Goal: Find contact information: Find contact information

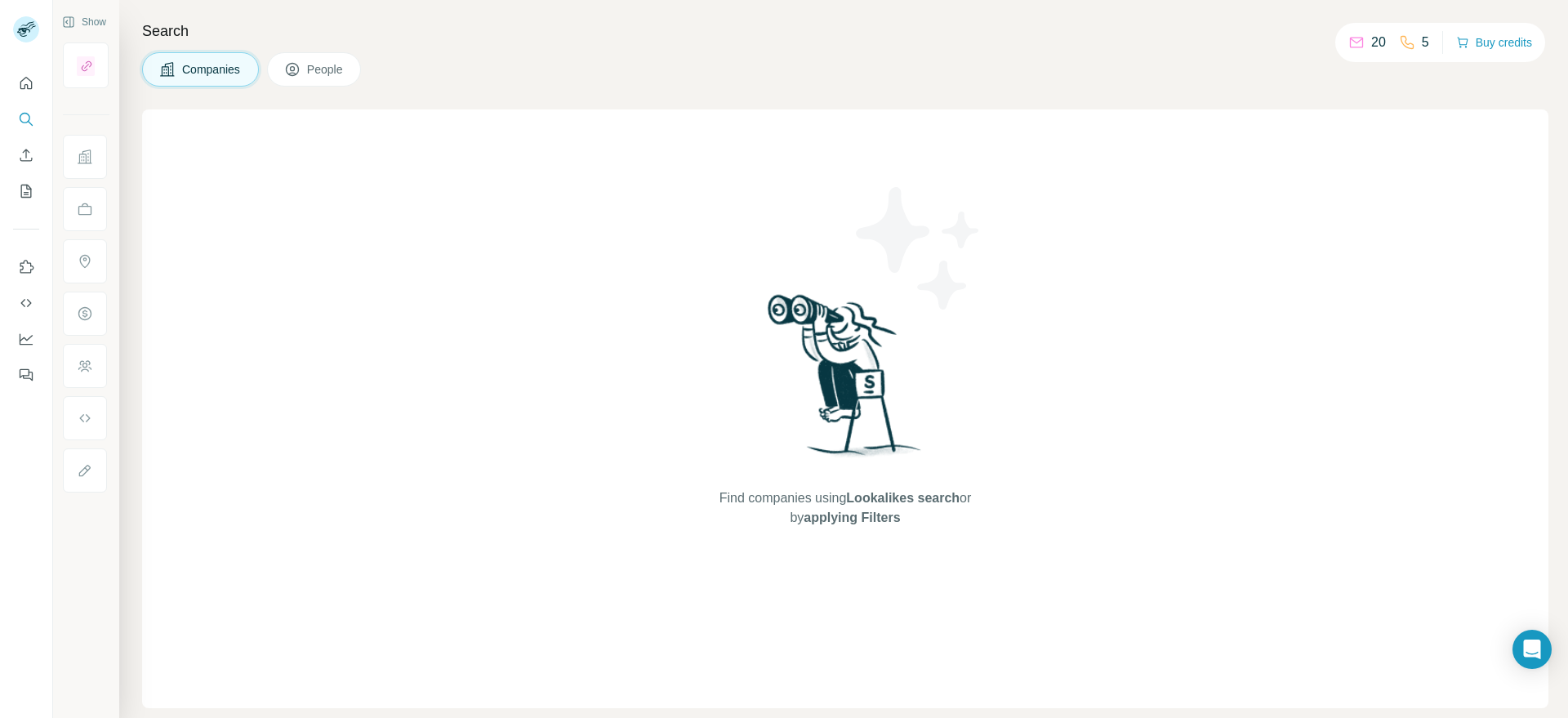
click at [213, 73] on span "Companies" at bounding box center [212, 70] width 60 height 17
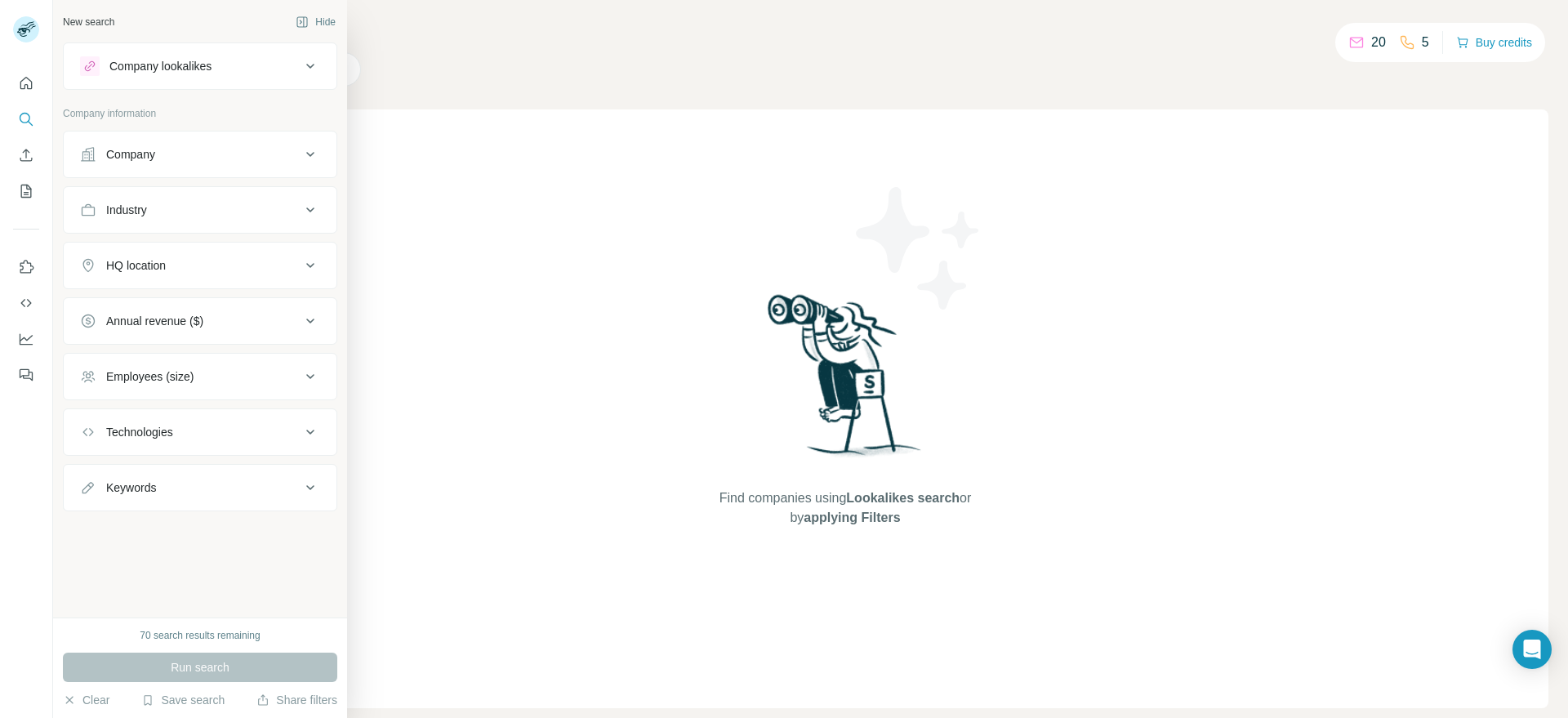
click at [162, 142] on button "Company" at bounding box center [200, 153] width 273 height 39
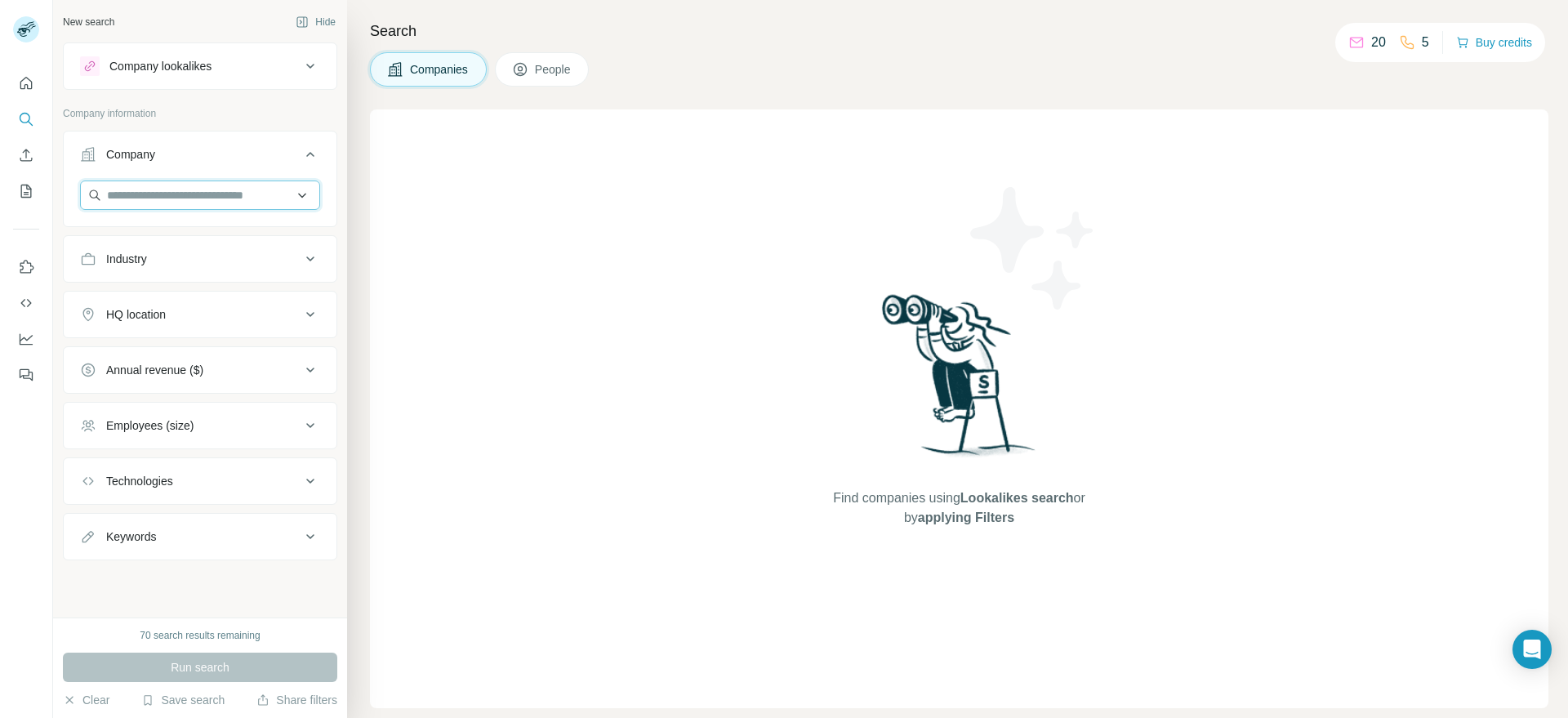
click at [200, 201] on input "text" at bounding box center [199, 195] width 240 height 29
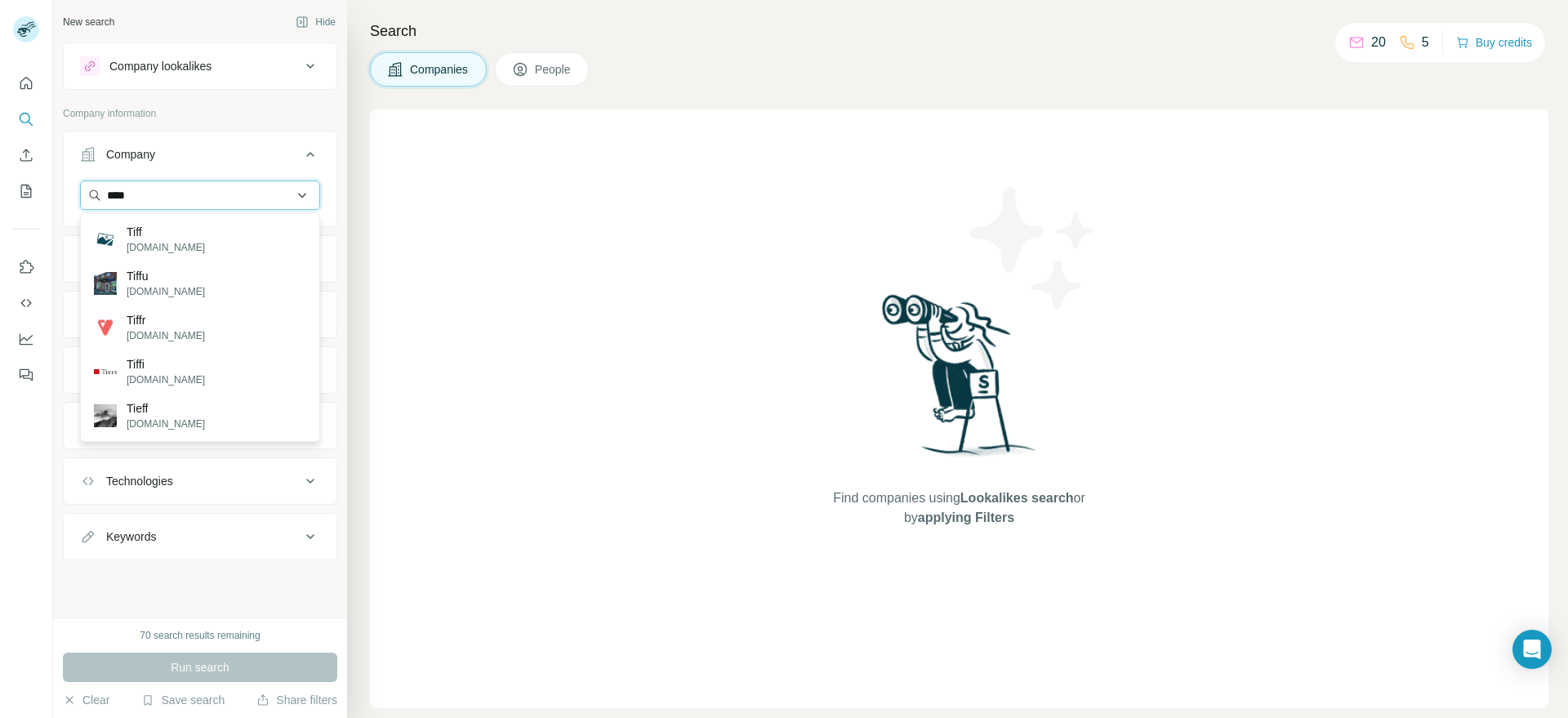
click at [177, 198] on input "****" at bounding box center [199, 195] width 240 height 29
click at [177, 197] on input "****" at bounding box center [199, 195] width 240 height 29
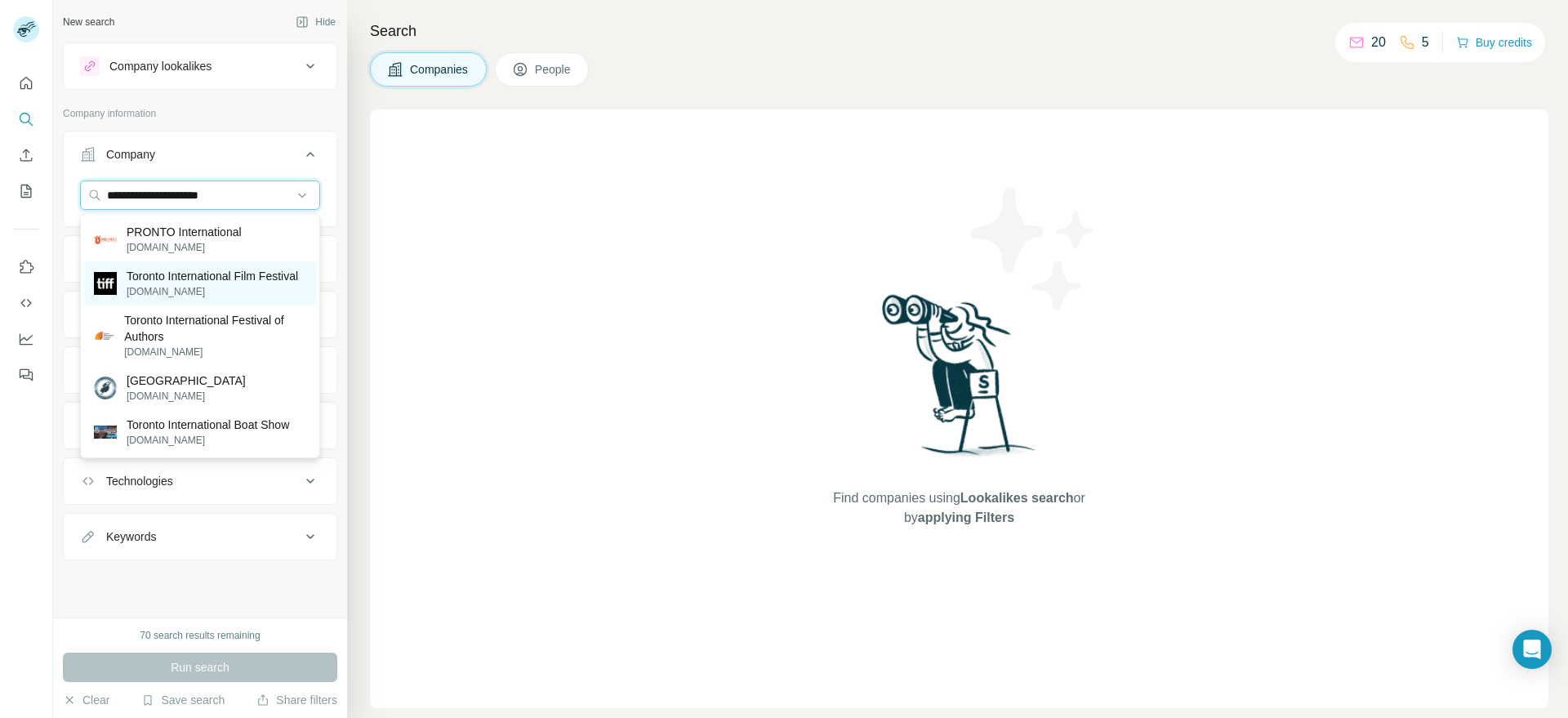
type input "**********"
click at [190, 285] on p "[DOMAIN_NAME]" at bounding box center [212, 292] width 172 height 15
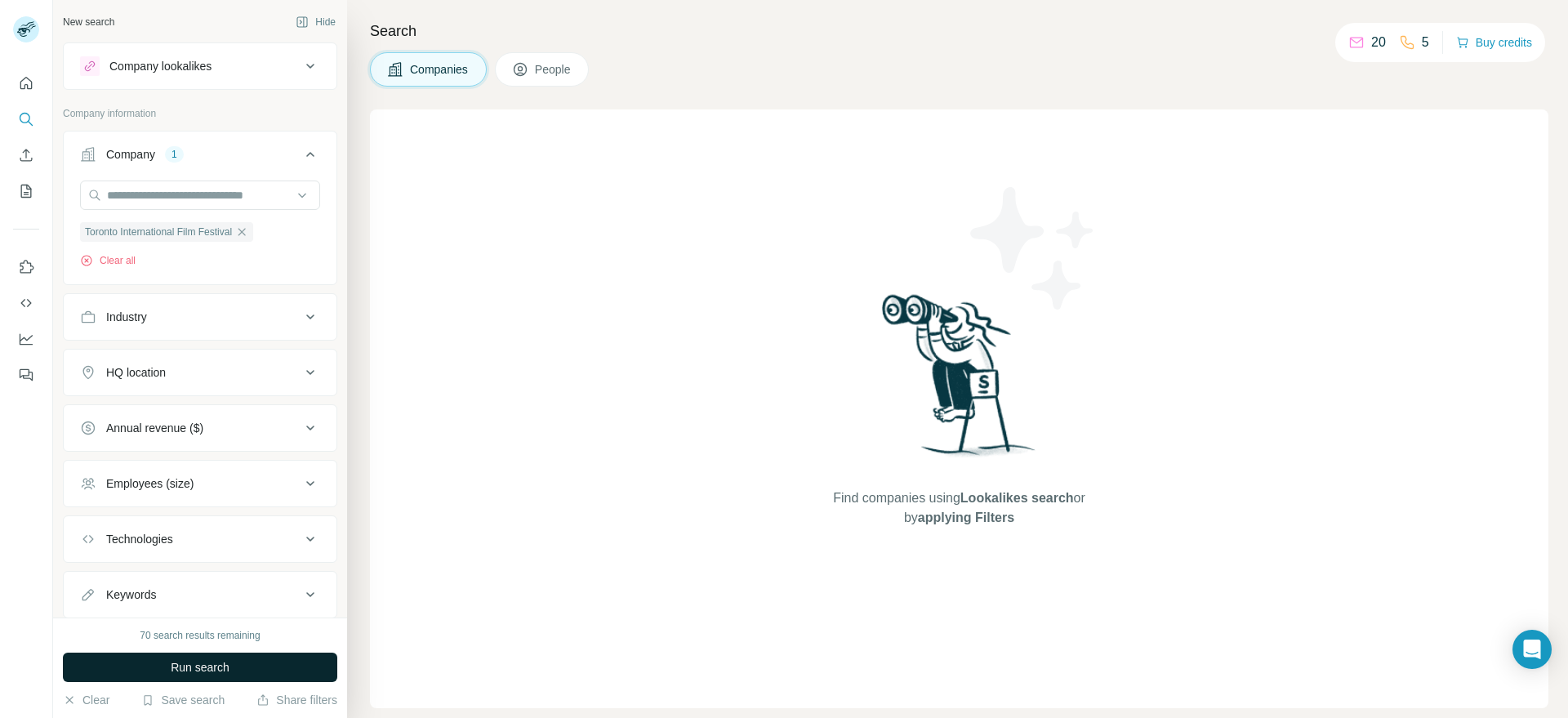
click at [242, 660] on button "Run search" at bounding box center [200, 667] width 274 height 29
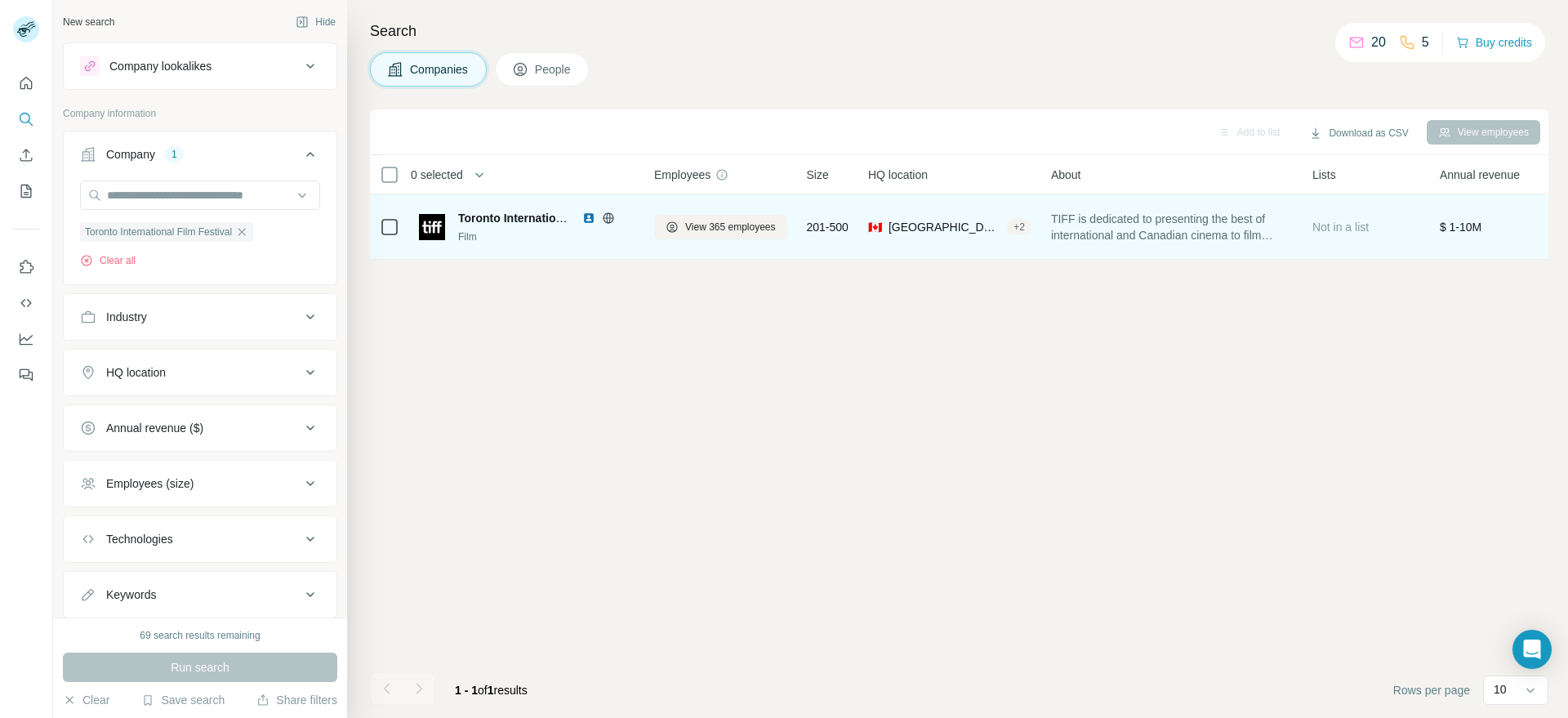
click at [483, 221] on span "Toronto International Film Festival" at bounding box center [551, 218] width 187 height 13
click at [719, 223] on span "View 365 employees" at bounding box center [730, 227] width 90 height 15
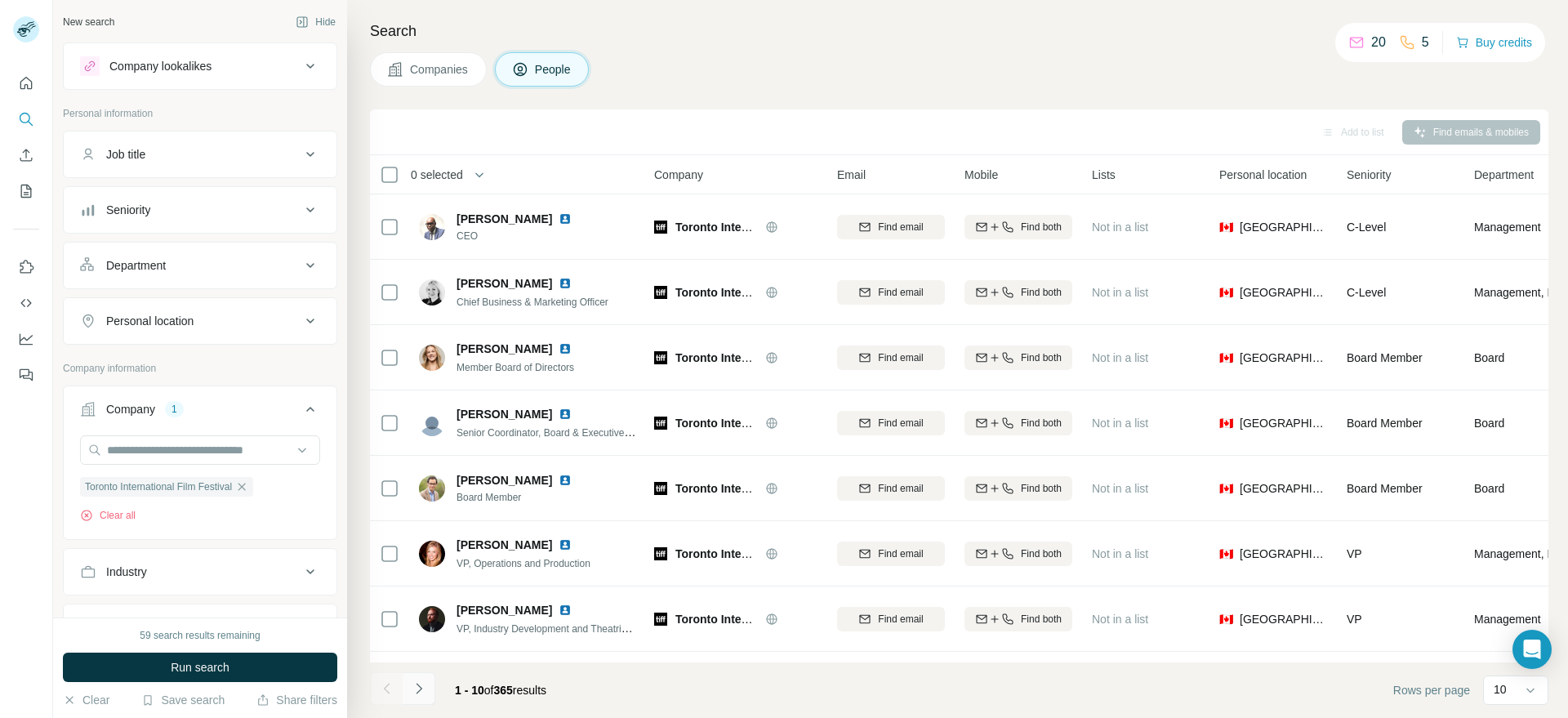
click at [424, 686] on icon "Navigate to next page" at bounding box center [419, 688] width 17 height 17
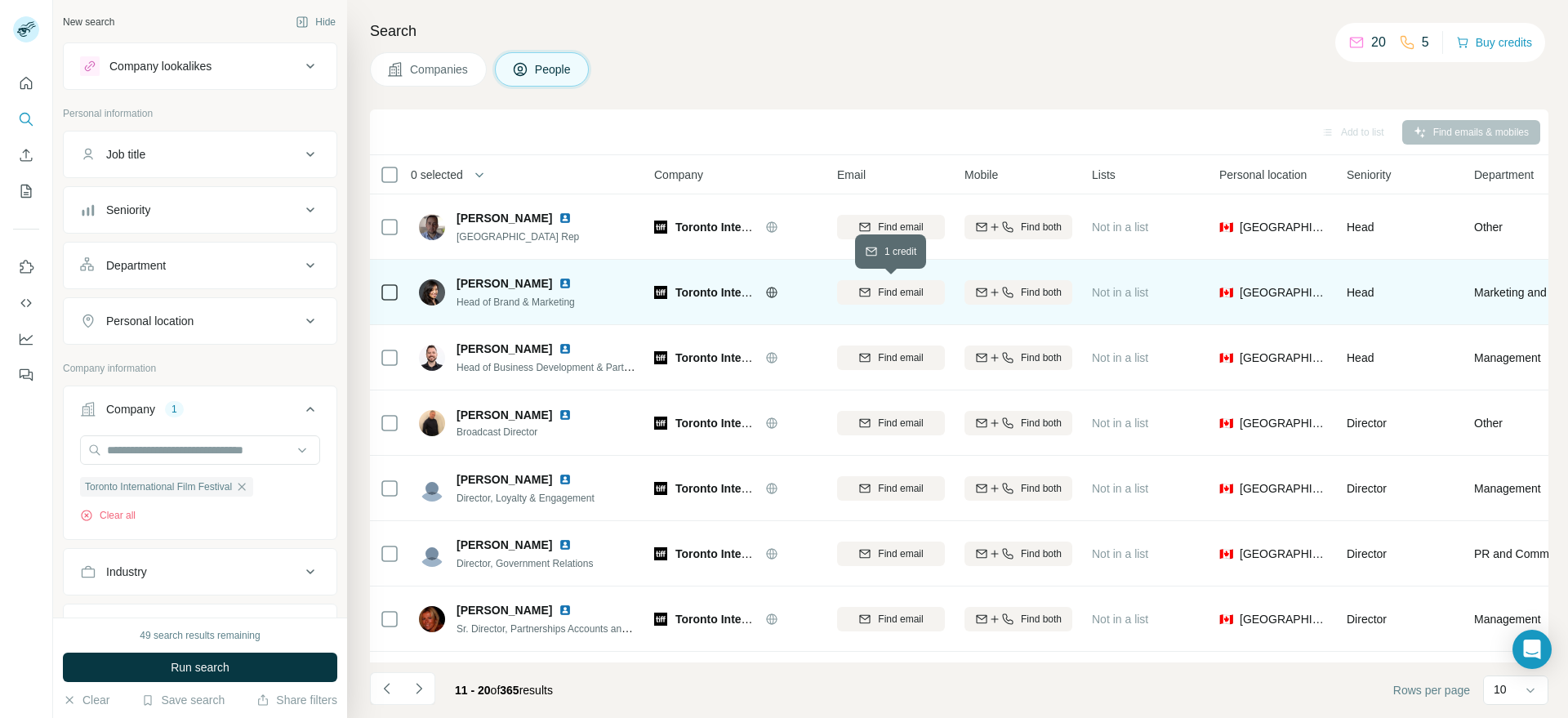
click at [875, 288] on div "Find email" at bounding box center [891, 293] width 108 height 15
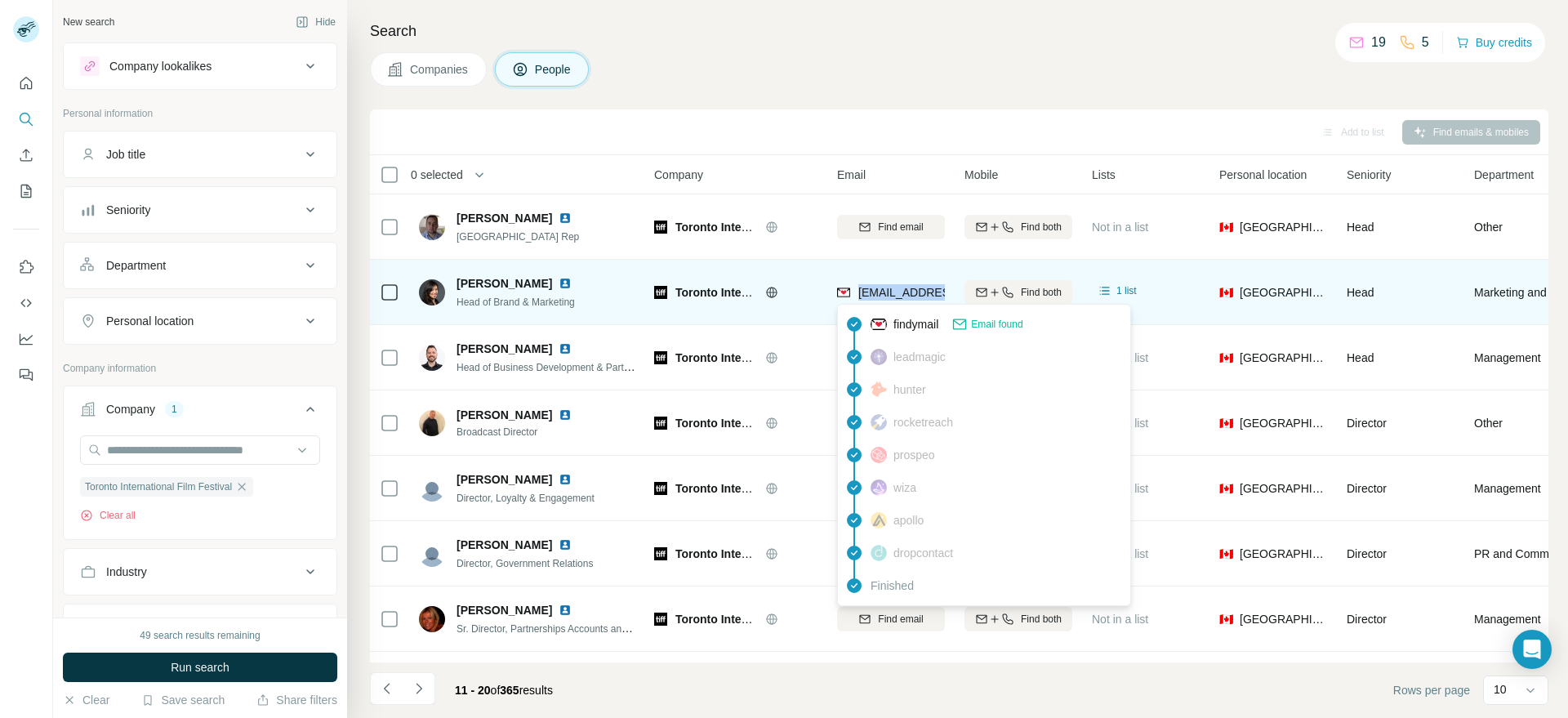
drag, startPoint x: 932, startPoint y: 293, endPoint x: 857, endPoint y: 292, distance: 75.0
click at [857, 292] on div "[EMAIL_ADDRESS][DOMAIN_NAME]" at bounding box center [891, 292] width 108 height 45
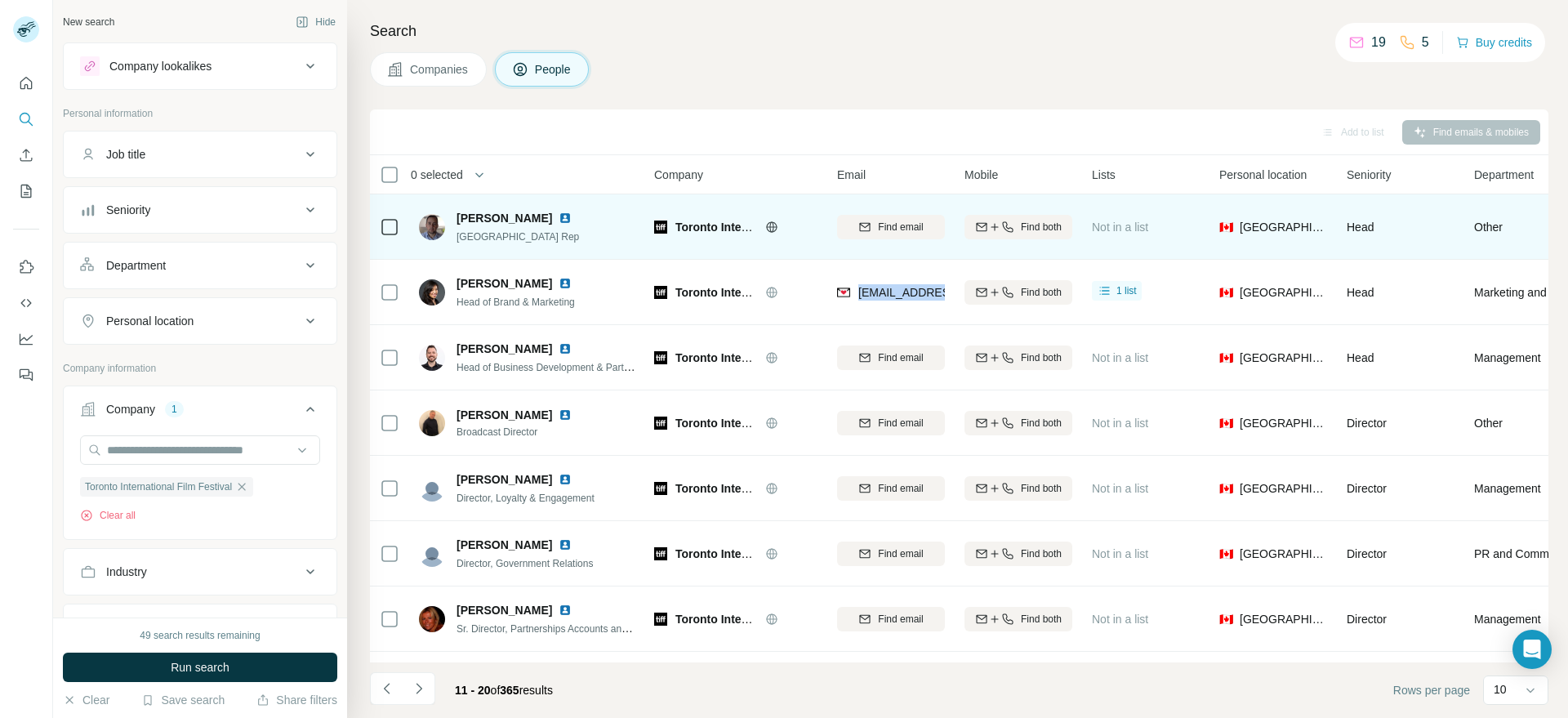
copy span "[EMAIL_ADDRESS][DOMAIN_NAME]"
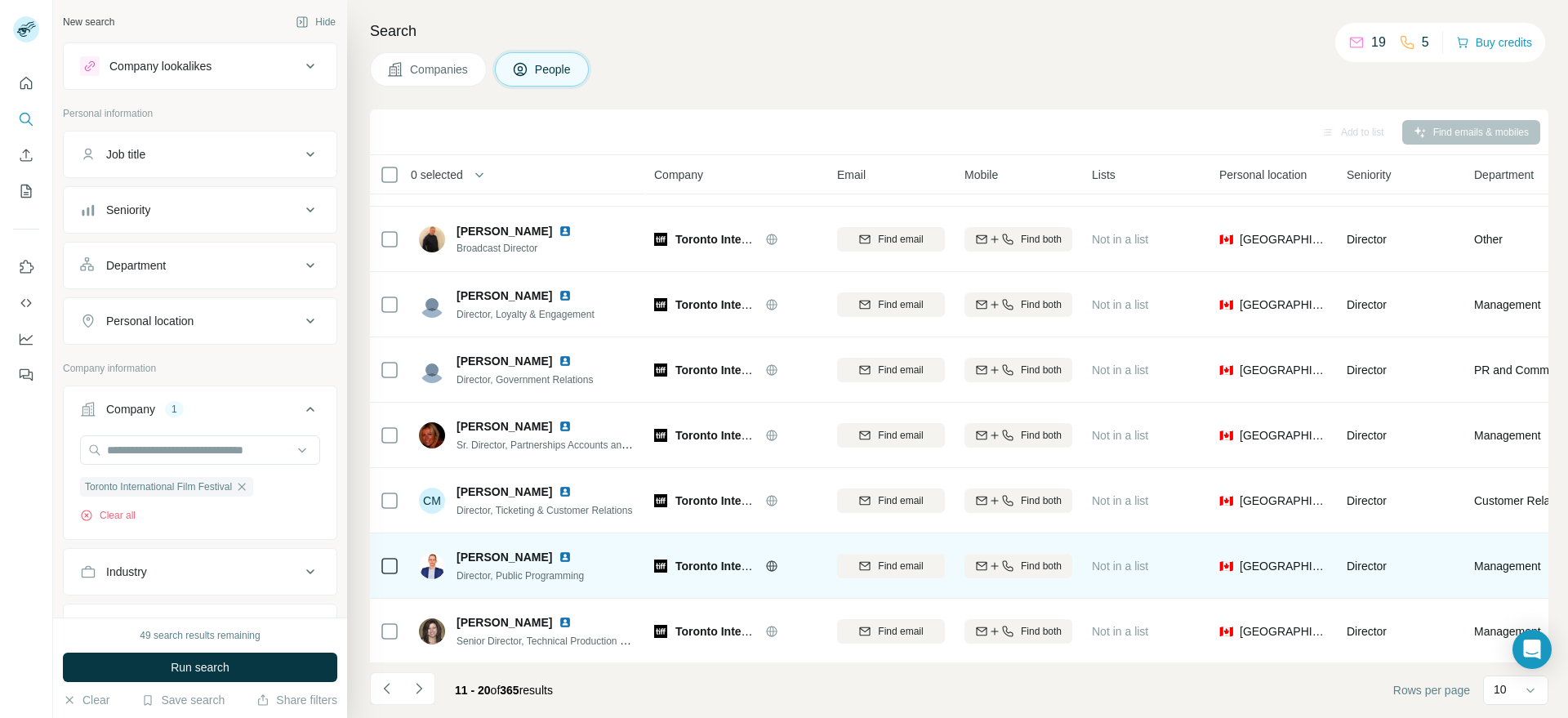
scroll to position [194, 0]
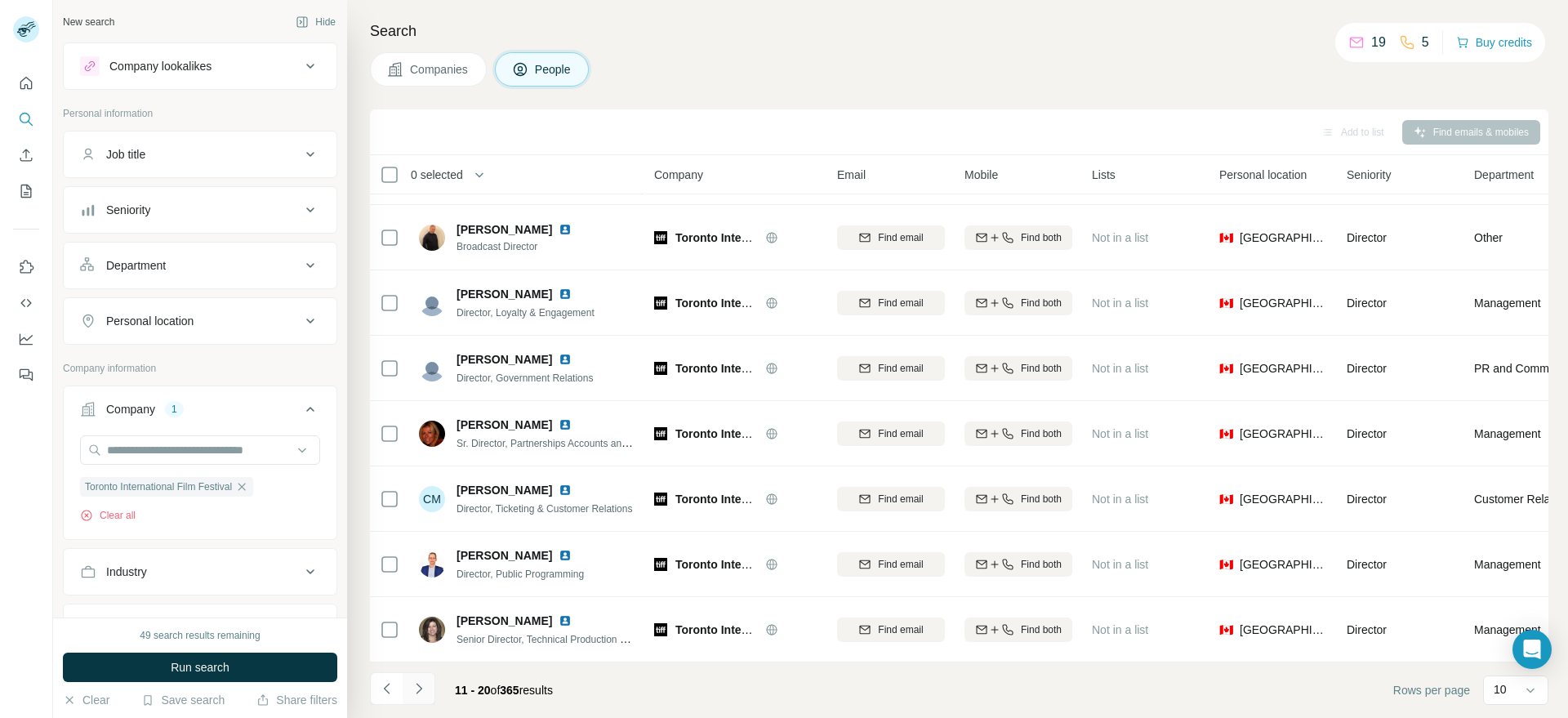
click at [425, 691] on icon "Navigate to next page" at bounding box center [419, 688] width 17 height 17
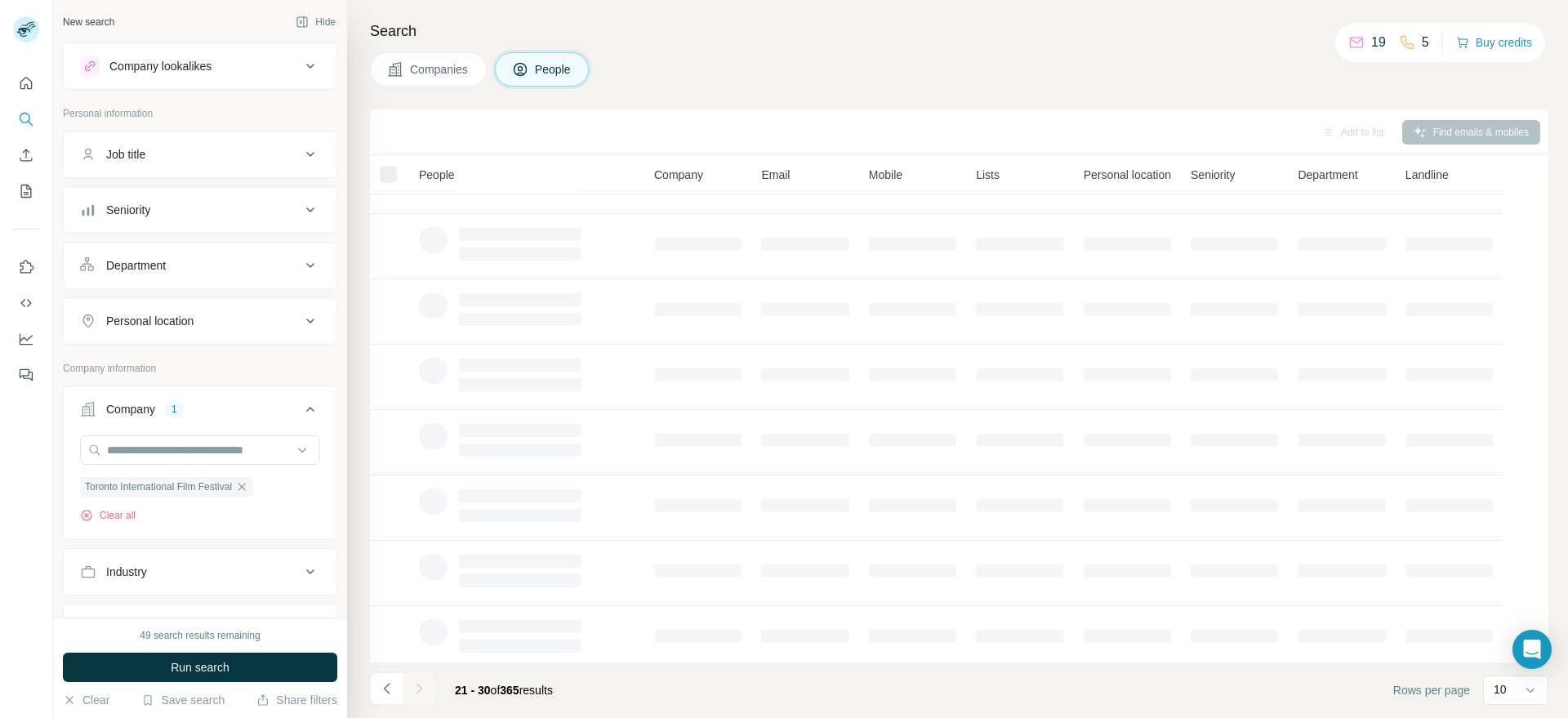
scroll to position [0, 0]
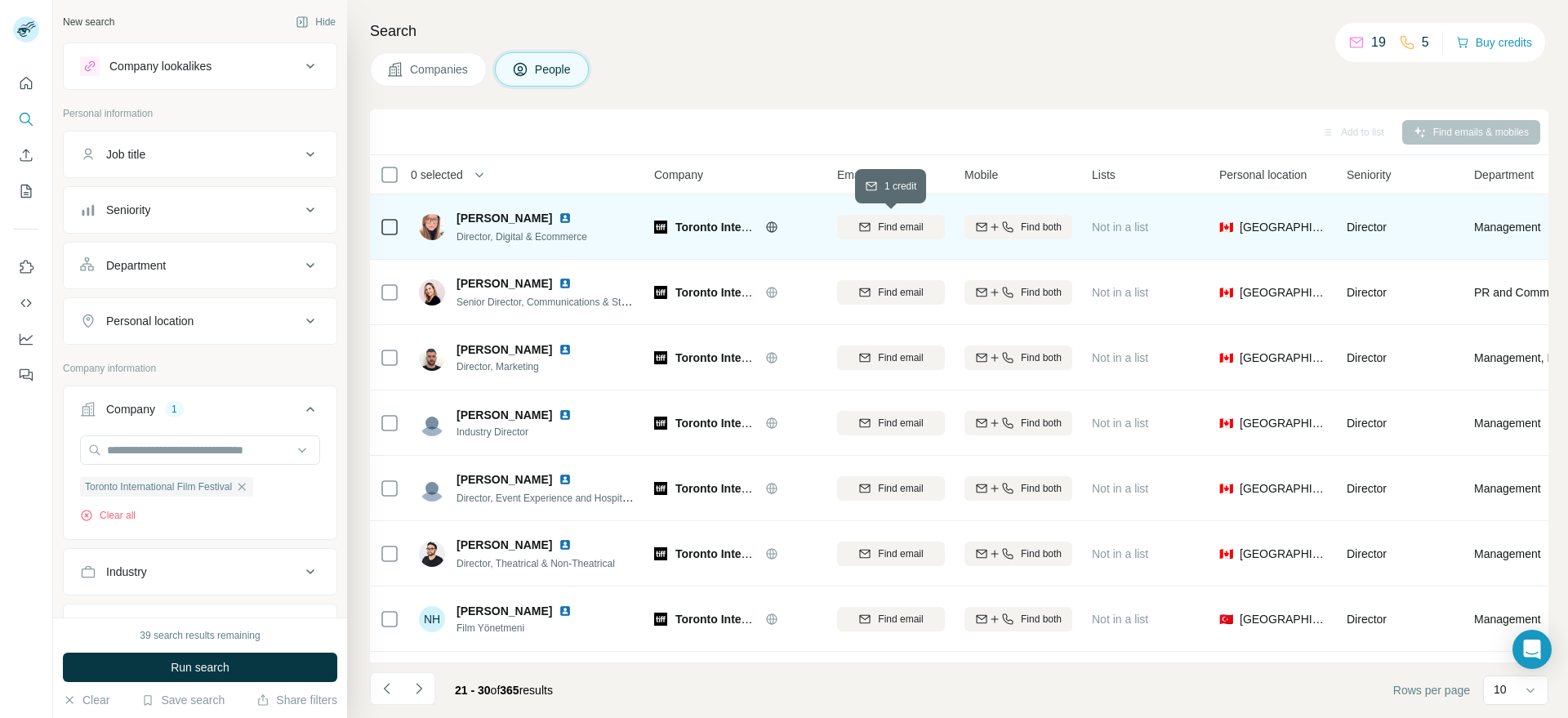
click at [892, 226] on span "Find email" at bounding box center [901, 227] width 45 height 15
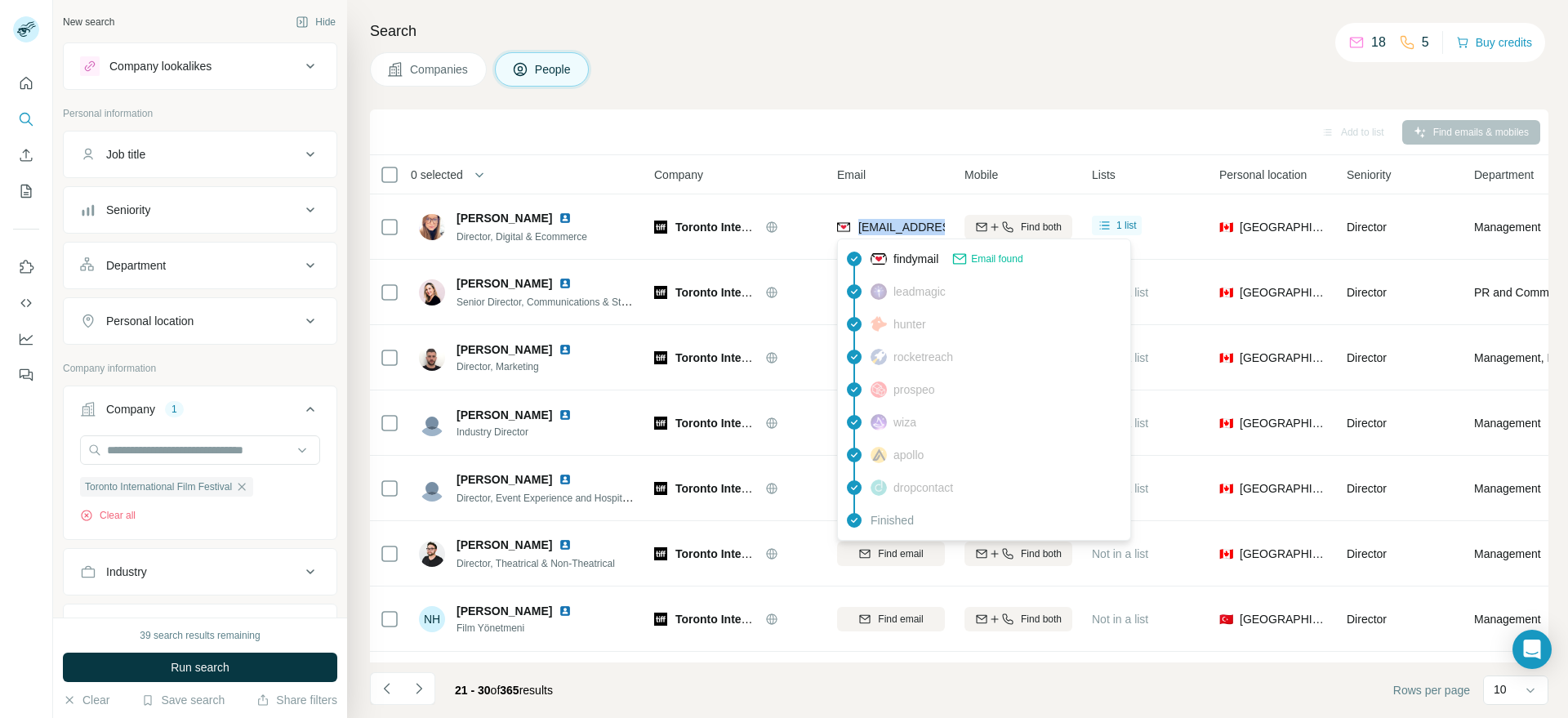
drag, startPoint x: 944, startPoint y: 230, endPoint x: 858, endPoint y: 229, distance: 86.0
click at [858, 229] on td "[EMAIL_ADDRESS][DOMAIN_NAME]" at bounding box center [891, 226] width 128 height 65
copy span "[EMAIL_ADDRESS][DOMAIN_NAME]"
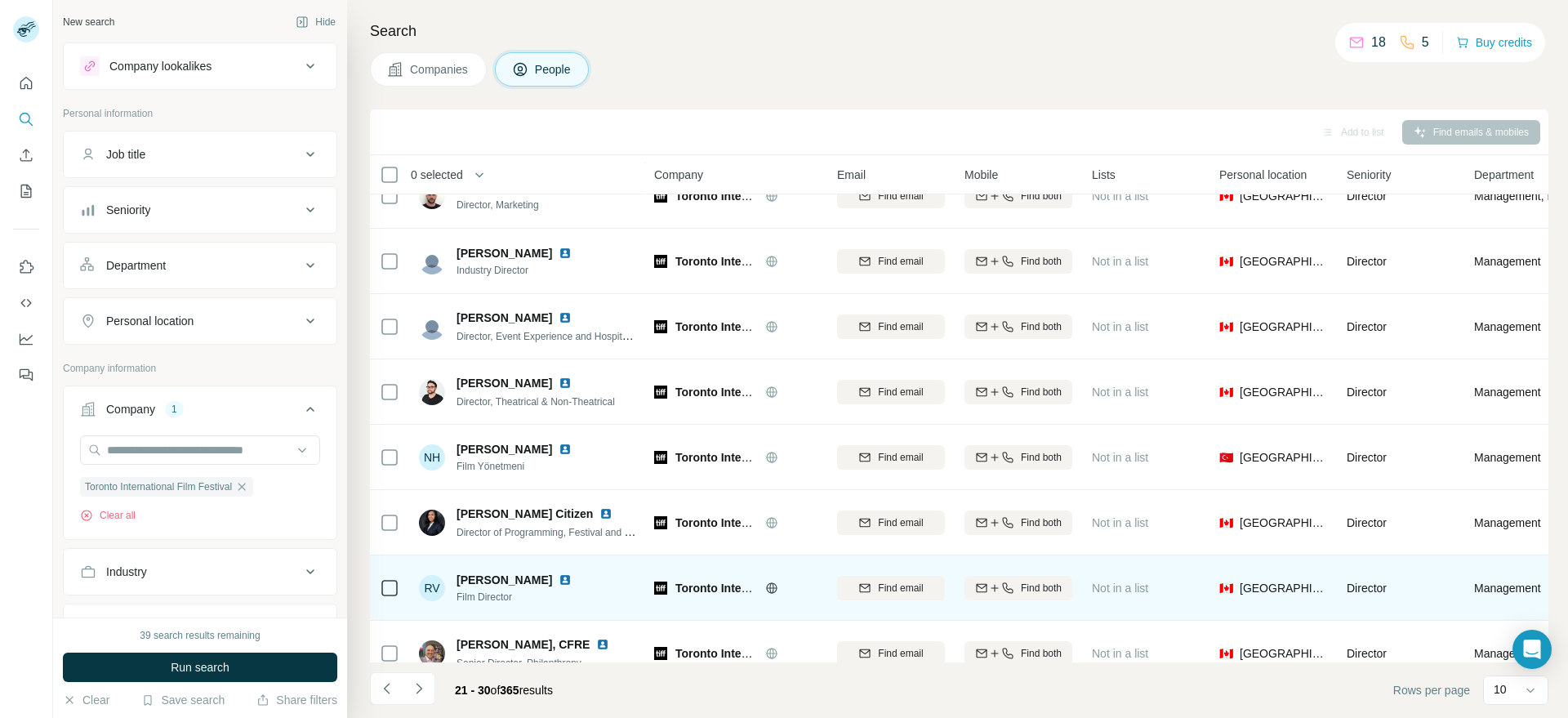
scroll to position [194, 0]
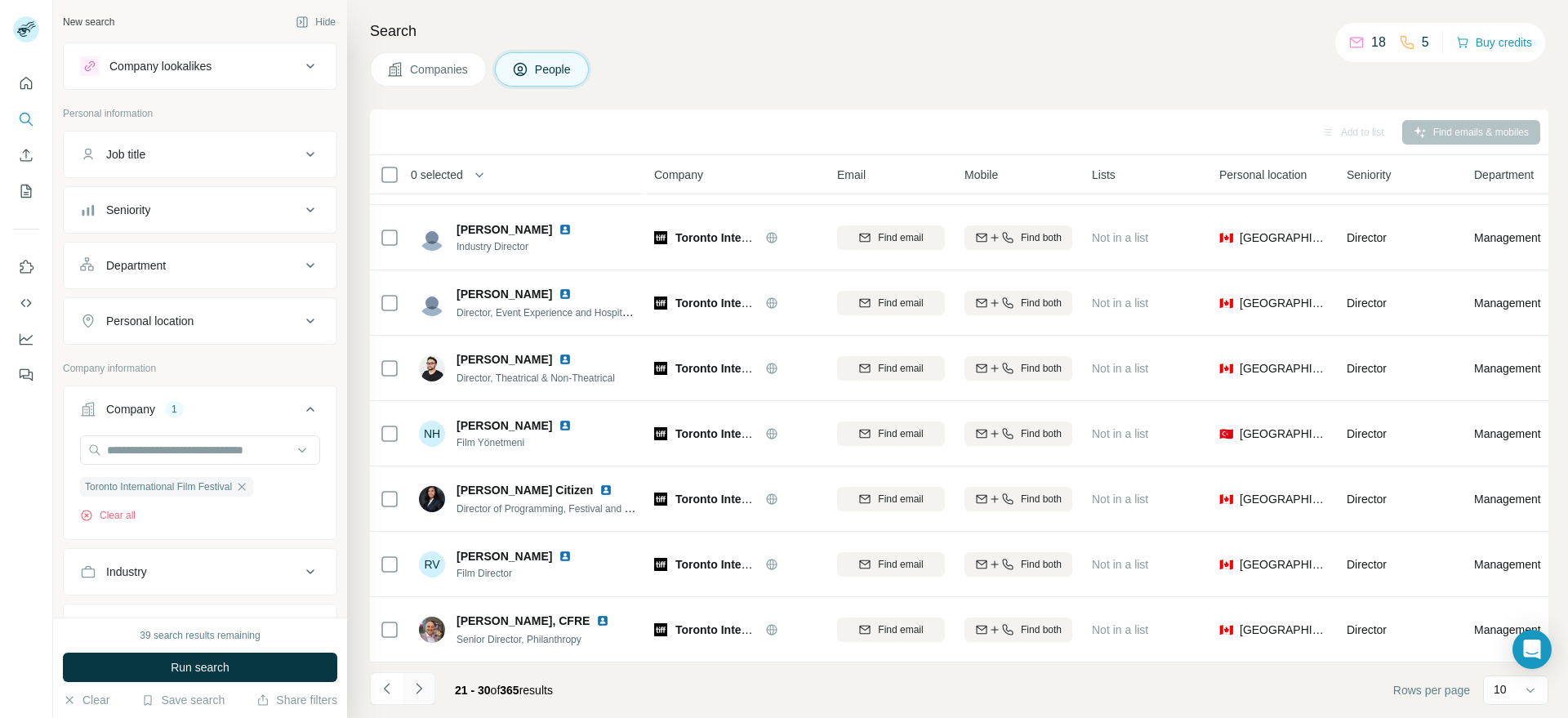
click at [429, 694] on button "Navigate to next page" at bounding box center [418, 687] width 32 height 32
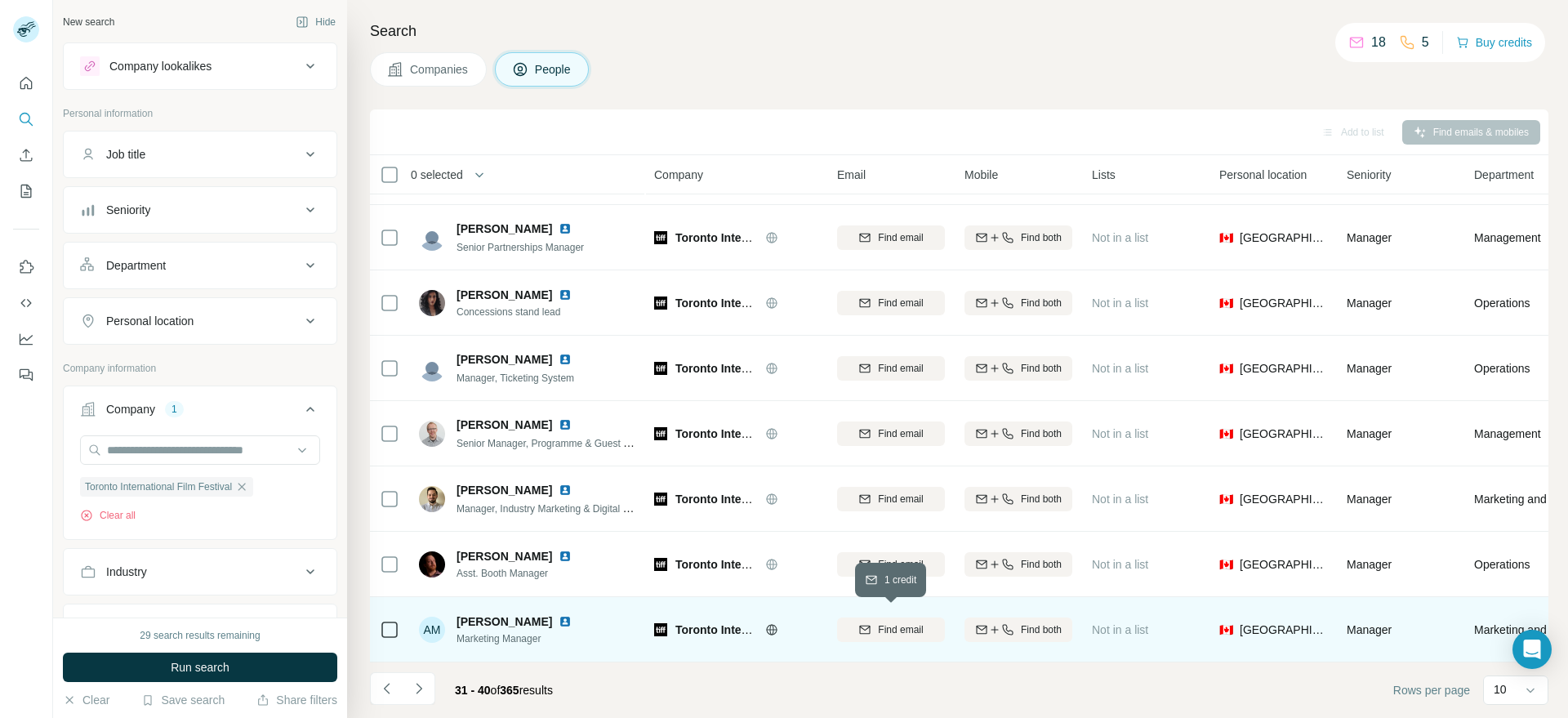
click at [883, 622] on span "Find email" at bounding box center [901, 629] width 45 height 15
click at [949, 623] on table "0 selected People Company Email Mobile Lists Personal location Seniority Depart…" at bounding box center [1072, 316] width 1405 height 692
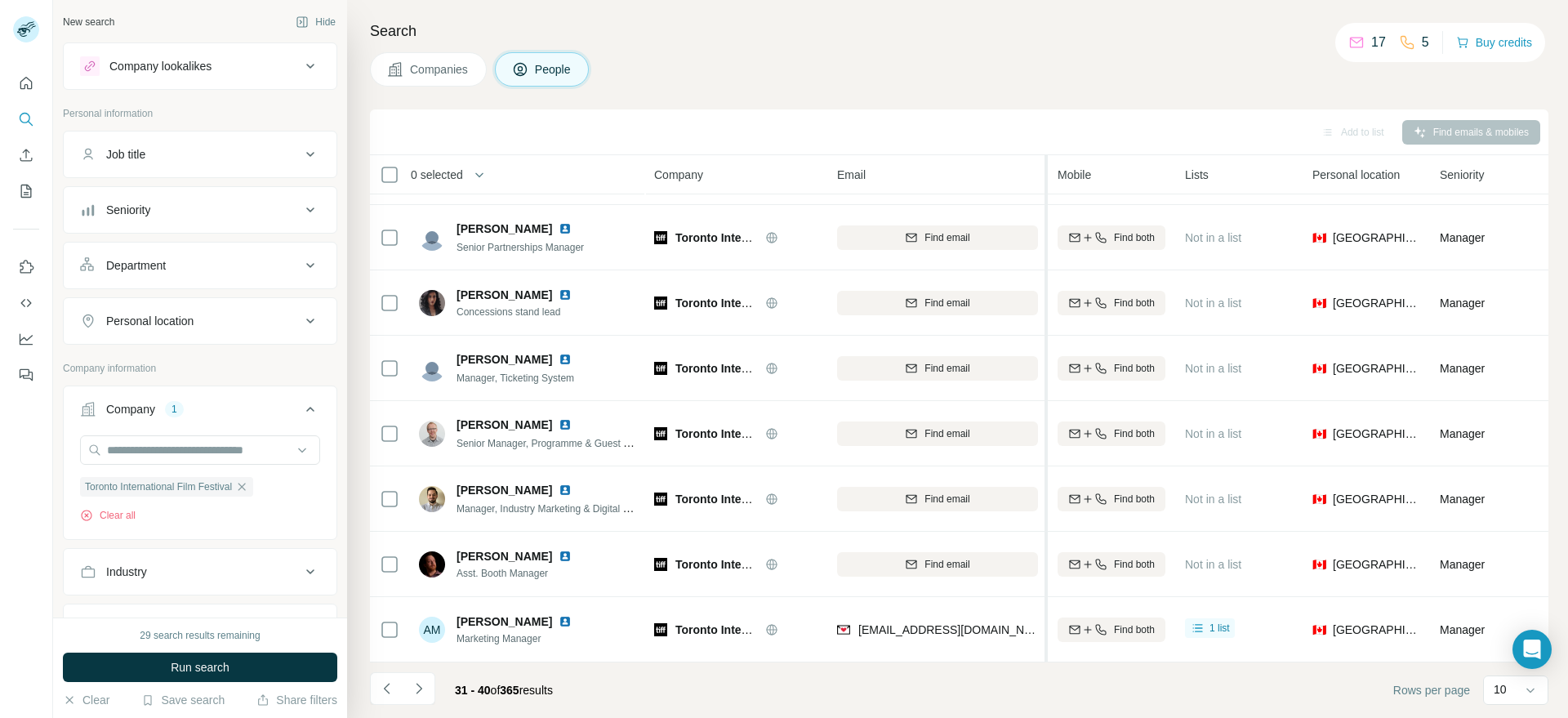
drag, startPoint x: 977, startPoint y: 628, endPoint x: 959, endPoint y: 622, distance: 19.0
click at [1046, 627] on div at bounding box center [1046, 501] width 3 height 692
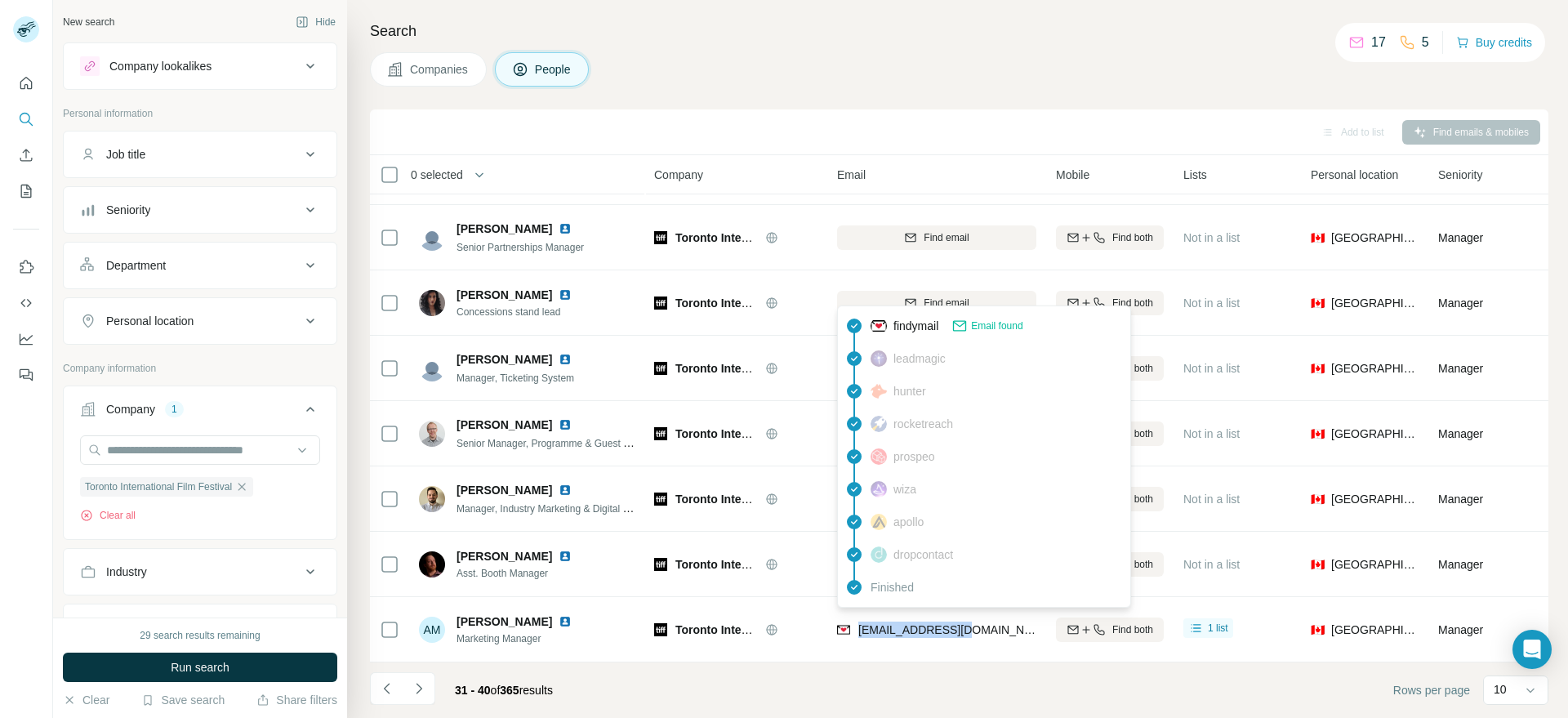
drag, startPoint x: 953, startPoint y: 622, endPoint x: 855, endPoint y: 627, distance: 98.1
click at [855, 627] on div "[EMAIL_ADDRESS][DOMAIN_NAME]" at bounding box center [936, 629] width 199 height 45
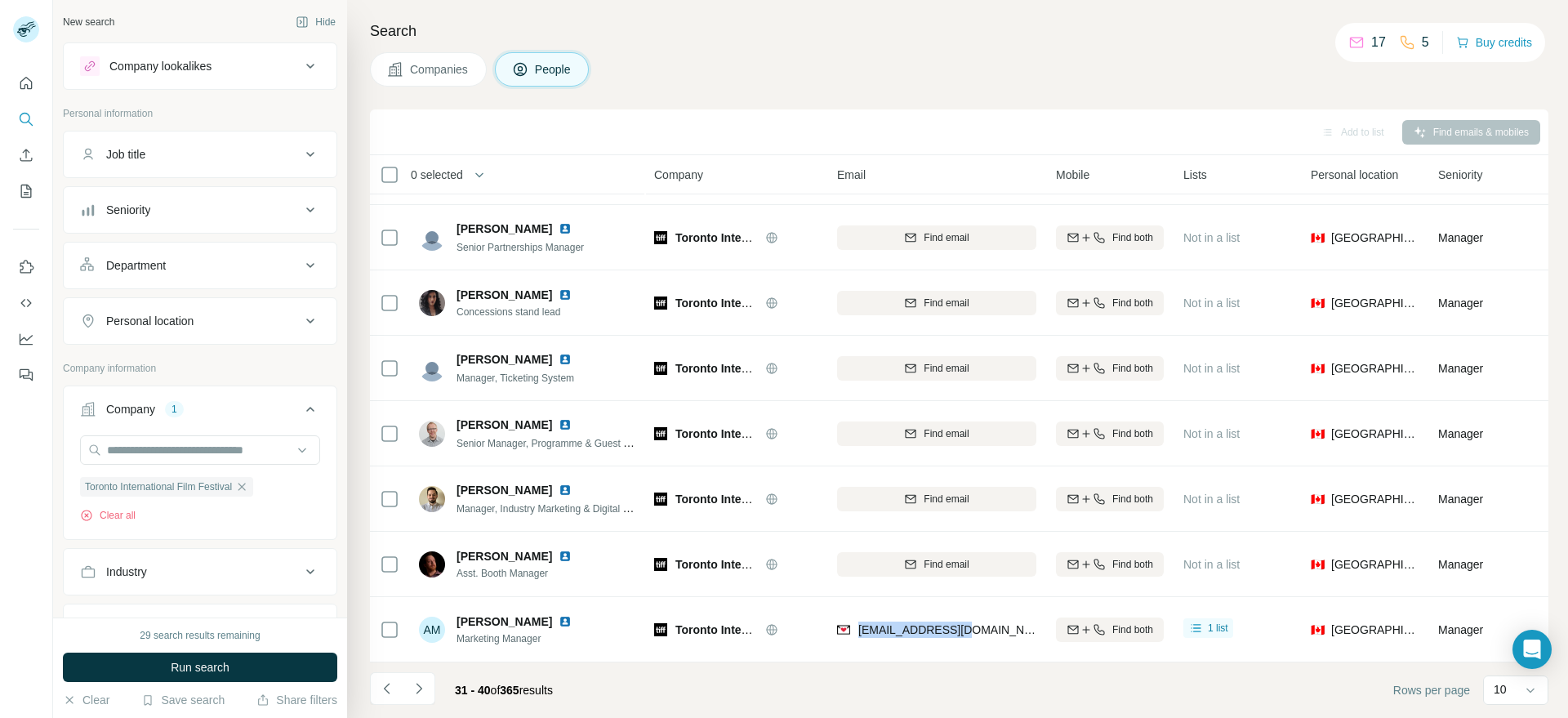
copy span "[EMAIL_ADDRESS][DOMAIN_NAME]"
click at [427, 690] on button "Navigate to next page" at bounding box center [418, 687] width 32 height 32
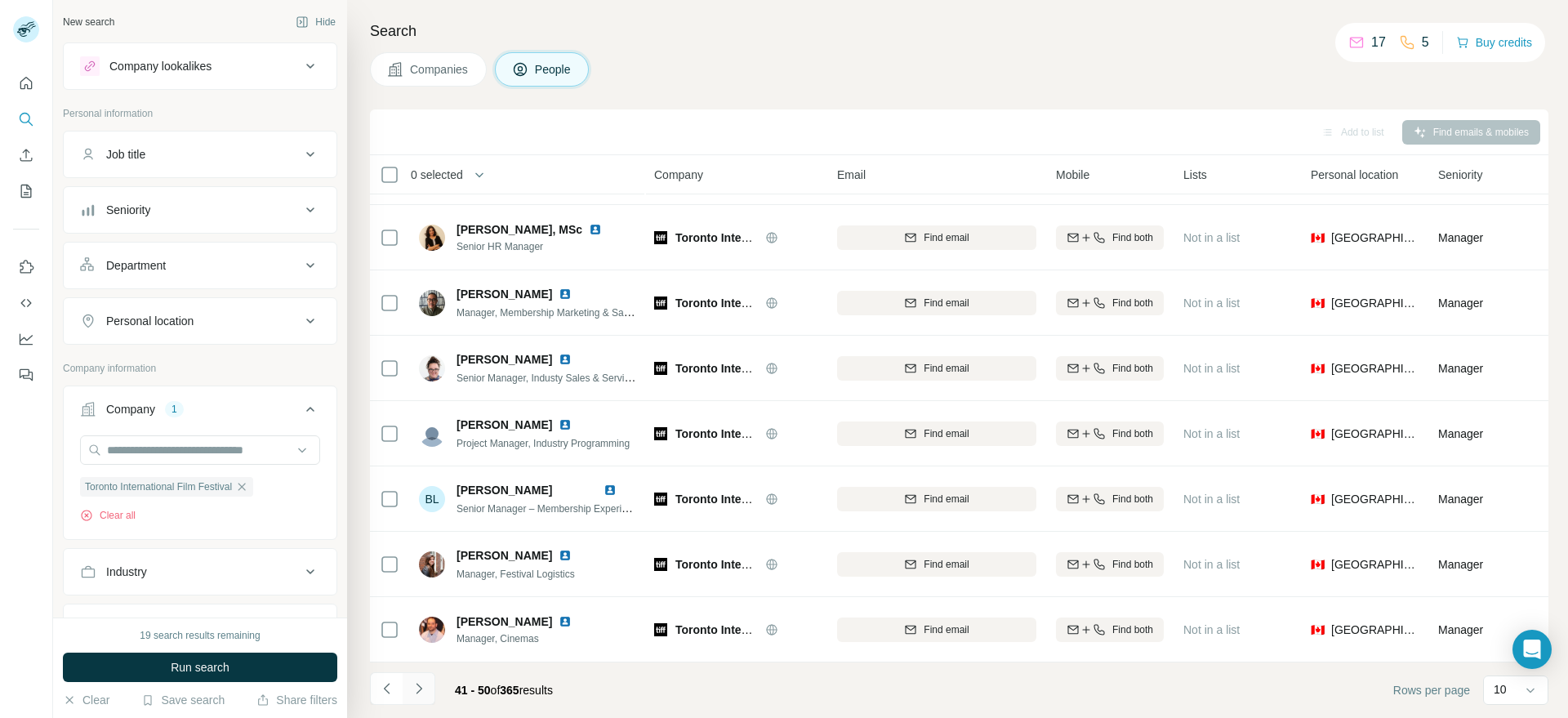
click at [426, 697] on button "Navigate to next page" at bounding box center [418, 687] width 32 height 32
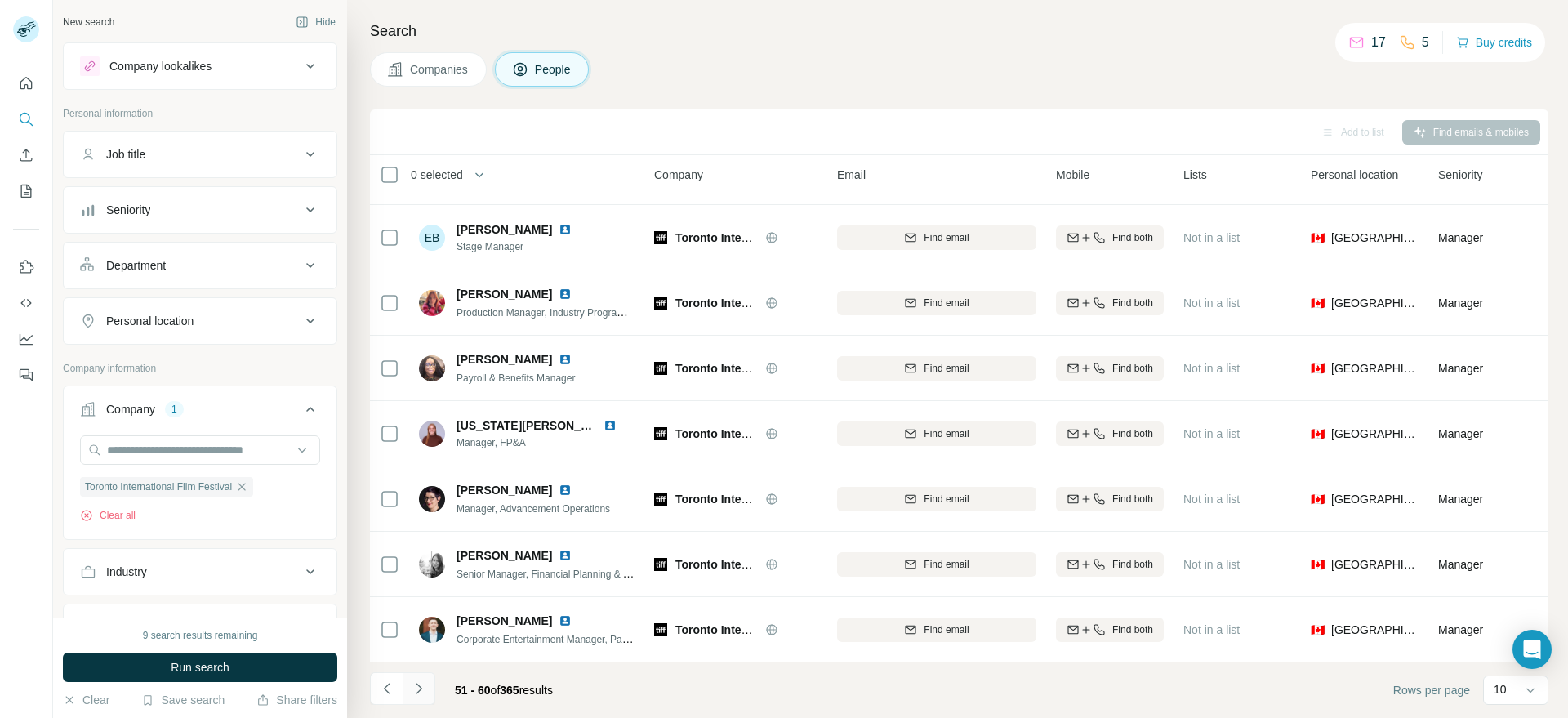
click at [425, 691] on icon "Navigate to next page" at bounding box center [419, 688] width 17 height 17
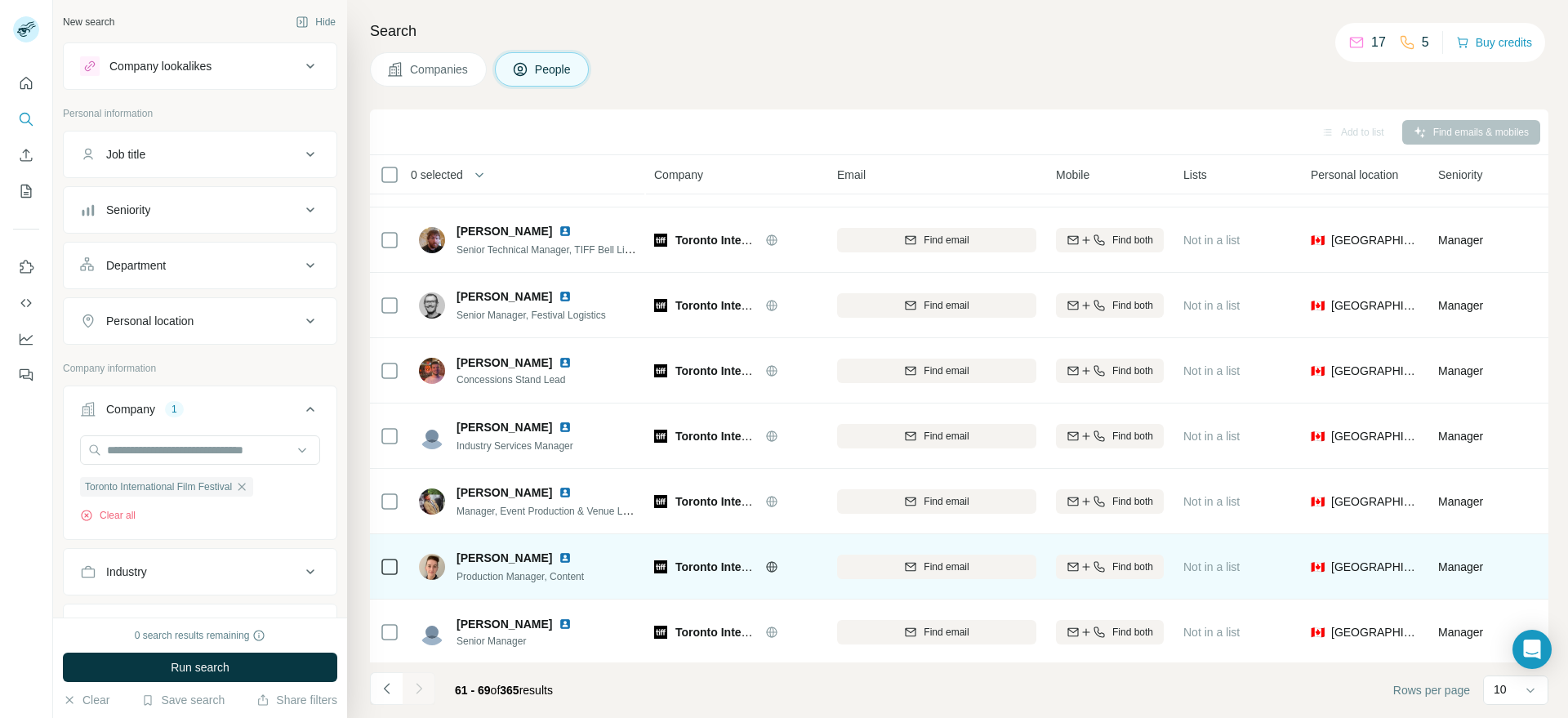
scroll to position [129, 0]
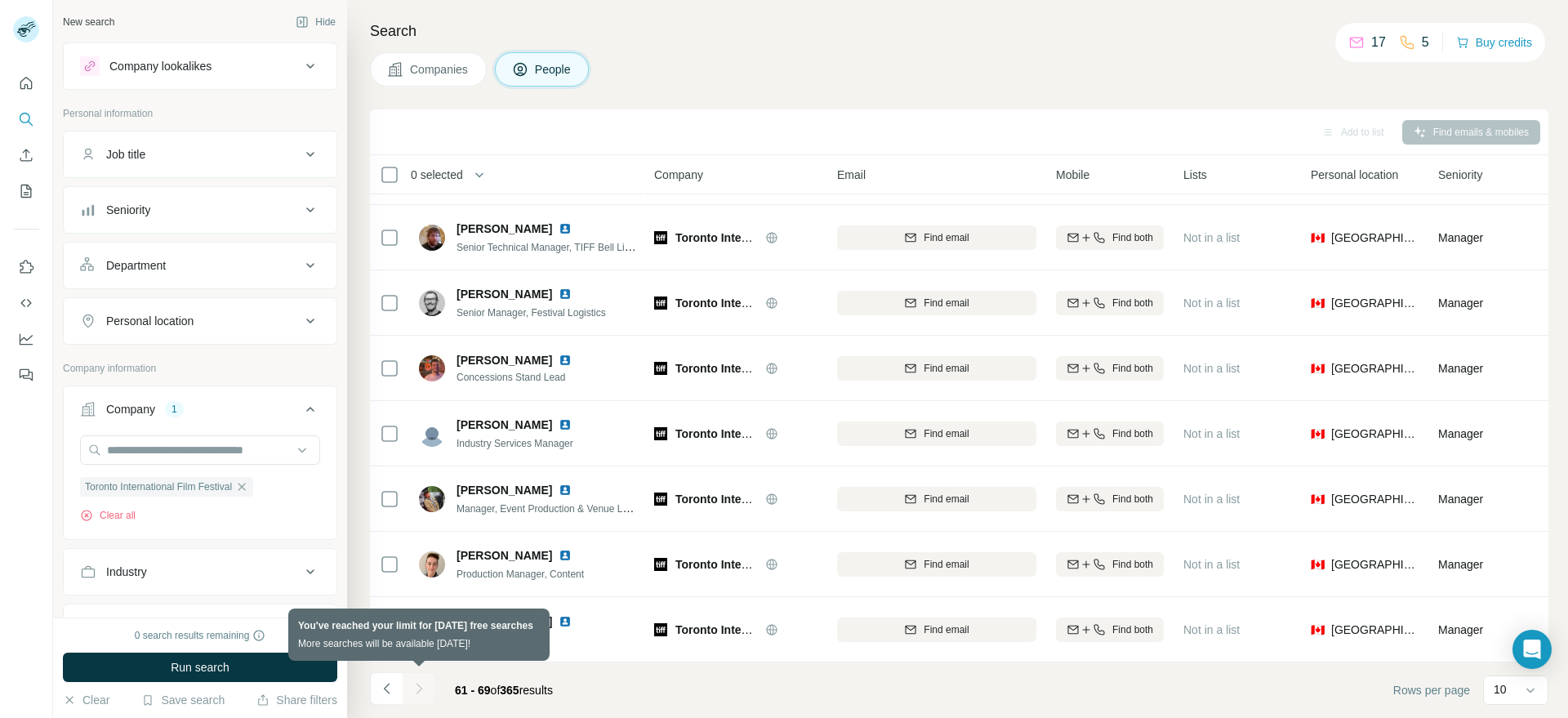
click at [417, 691] on div at bounding box center [418, 687] width 32 height 32
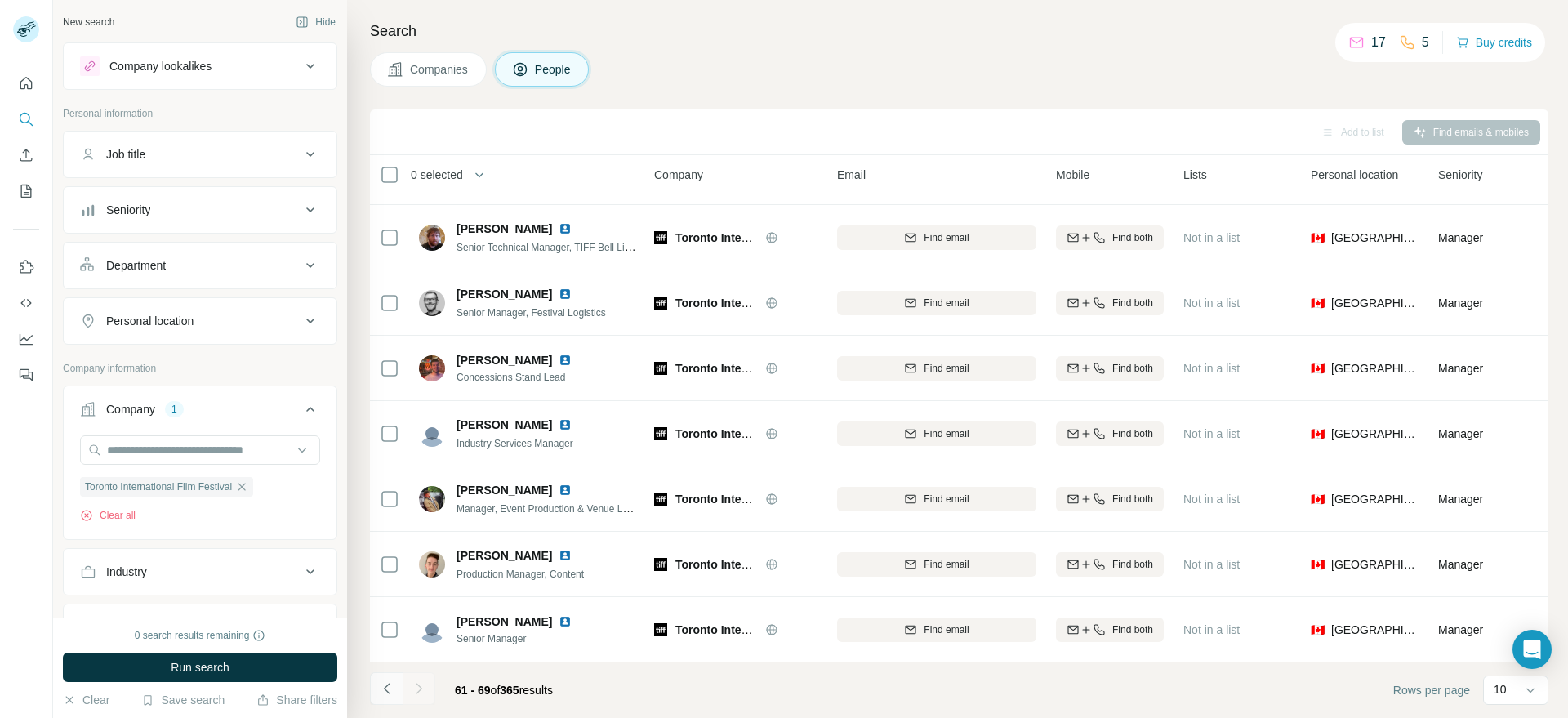
click at [383, 695] on icon "Navigate to previous page" at bounding box center [387, 688] width 17 height 17
